Goal: Transaction & Acquisition: Purchase product/service

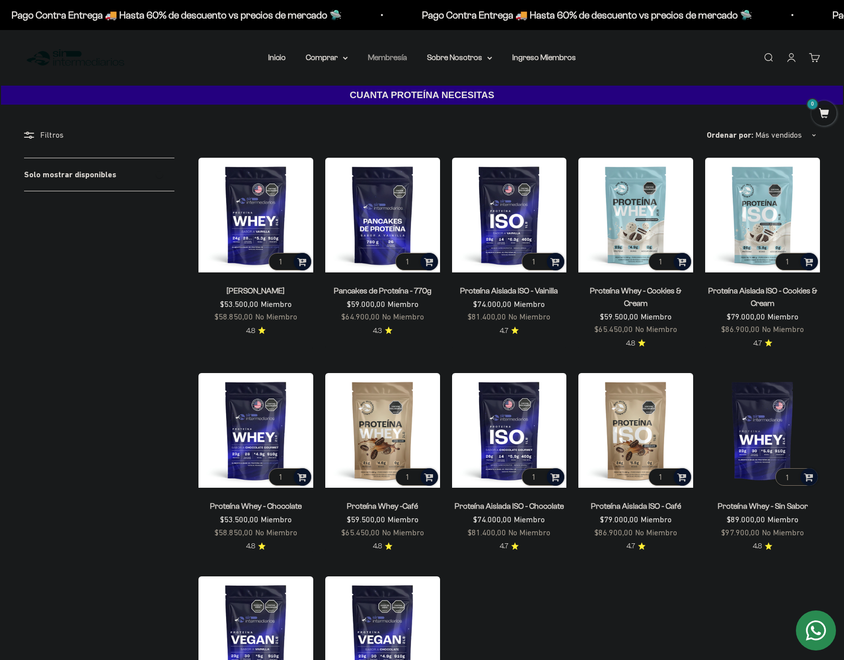
drag, startPoint x: 398, startPoint y: 53, endPoint x: 397, endPoint y: 59, distance: 6.7
click at [397, 59] on li "Membresía" at bounding box center [387, 57] width 39 height 13
click at [397, 59] on link "Membresía" at bounding box center [387, 57] width 39 height 9
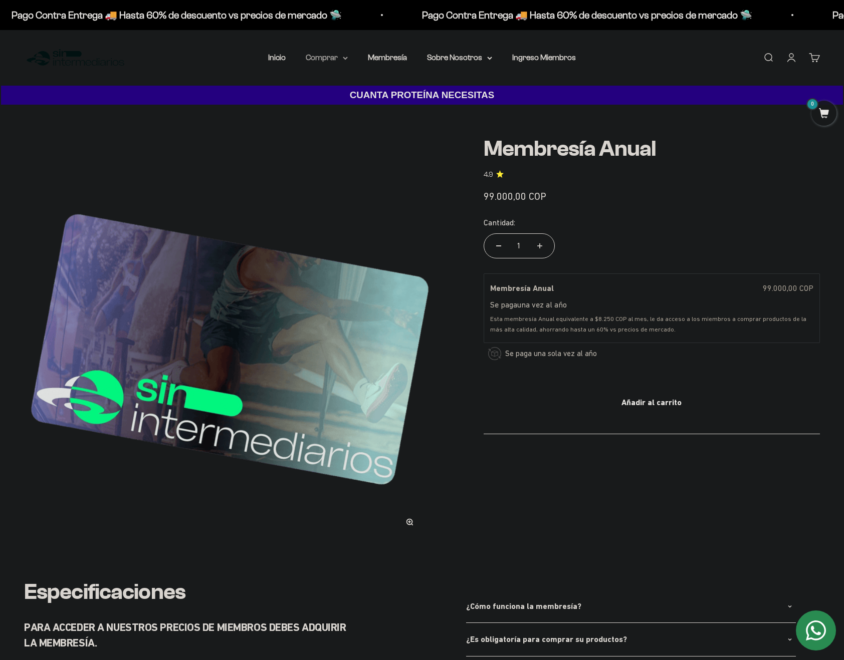
click at [337, 57] on summary "Comprar" at bounding box center [327, 57] width 42 height 13
click at [384, 89] on summary "Proteínas" at bounding box center [353, 89] width 83 height 13
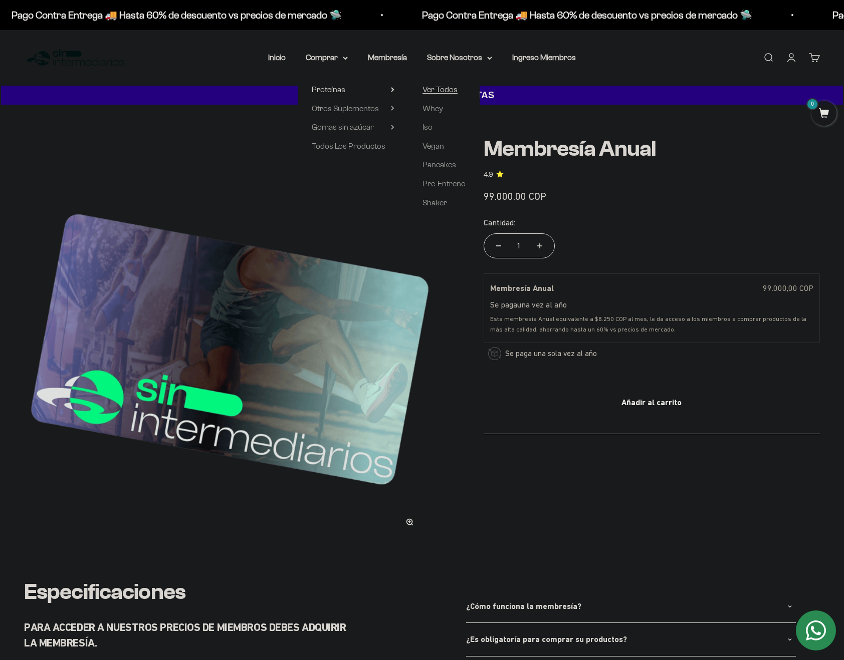
click at [439, 91] on span "Ver Todos" at bounding box center [439, 89] width 35 height 9
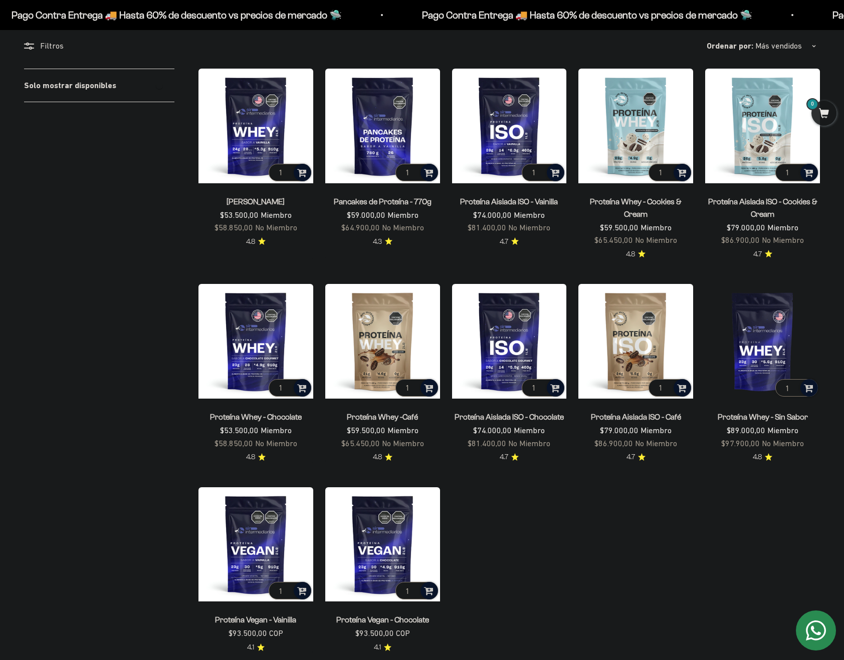
scroll to position [200, 0]
